Goal: Register for event/course

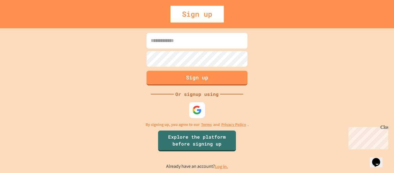
click at [201, 106] on img at bounding box center [197, 110] width 10 height 10
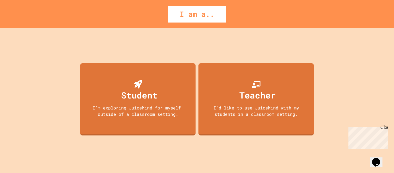
click at [200, 11] on div "I am a.." at bounding box center [197, 14] width 58 height 17
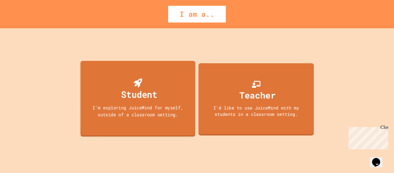
click at [151, 93] on div "Student" at bounding box center [139, 94] width 36 height 14
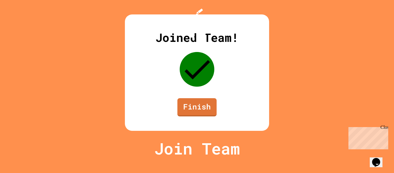
click at [384, 129] on div "Close" at bounding box center [383, 128] width 7 height 7
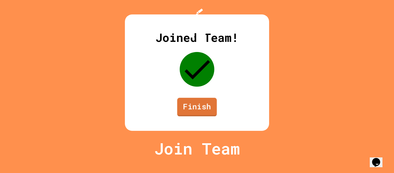
click at [215, 129] on div "Joined Team! Finish" at bounding box center [197, 72] width 144 height 116
click at [206, 116] on link "Finish" at bounding box center [197, 106] width 39 height 19
